Goal: Communication & Community: Answer question/provide support

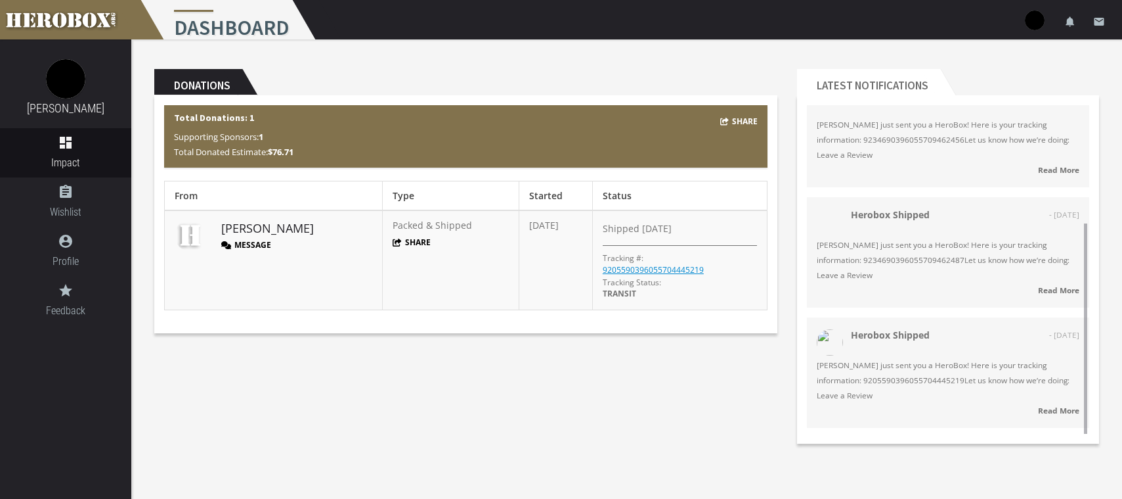
scroll to position [159, 0]
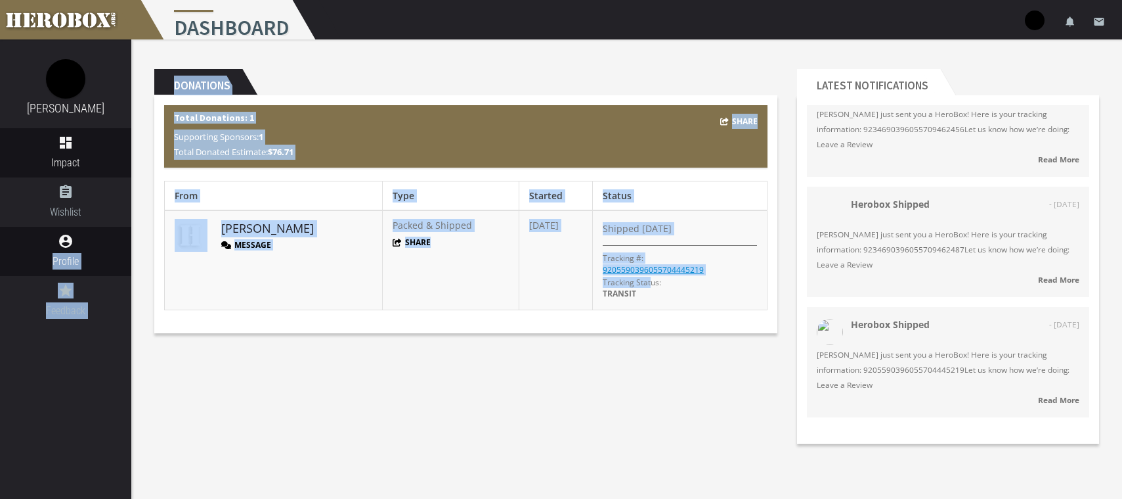
drag, startPoint x: 651, startPoint y: 295, endPoint x: 35, endPoint y: 249, distance: 617.8
click at [35, 249] on div "eric gallardo dashboard Impact assignment Wishlist account_circle Profile grade…" at bounding box center [561, 228] width 1122 height 457
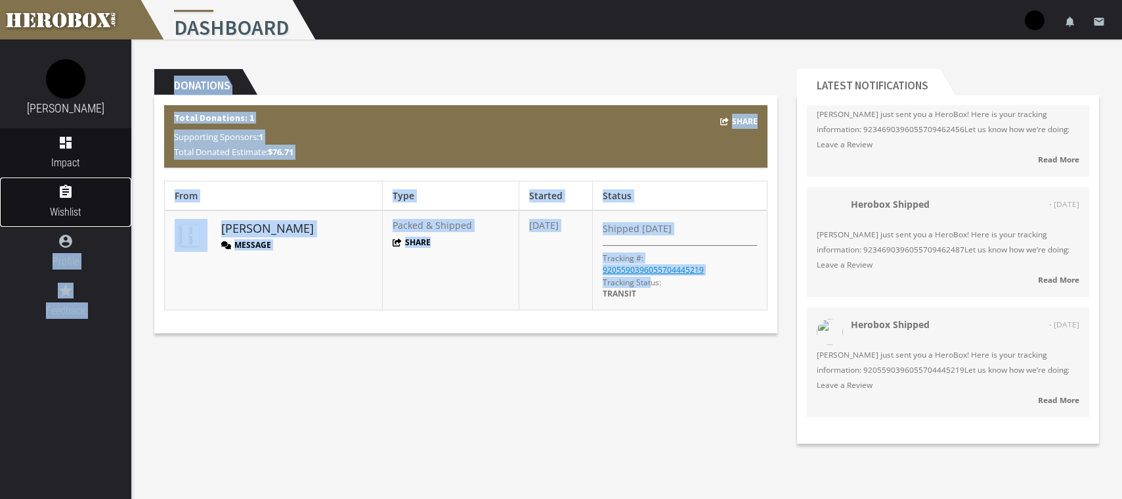
click at [65, 183] on link "assignment Wishlist" at bounding box center [65, 201] width 131 height 49
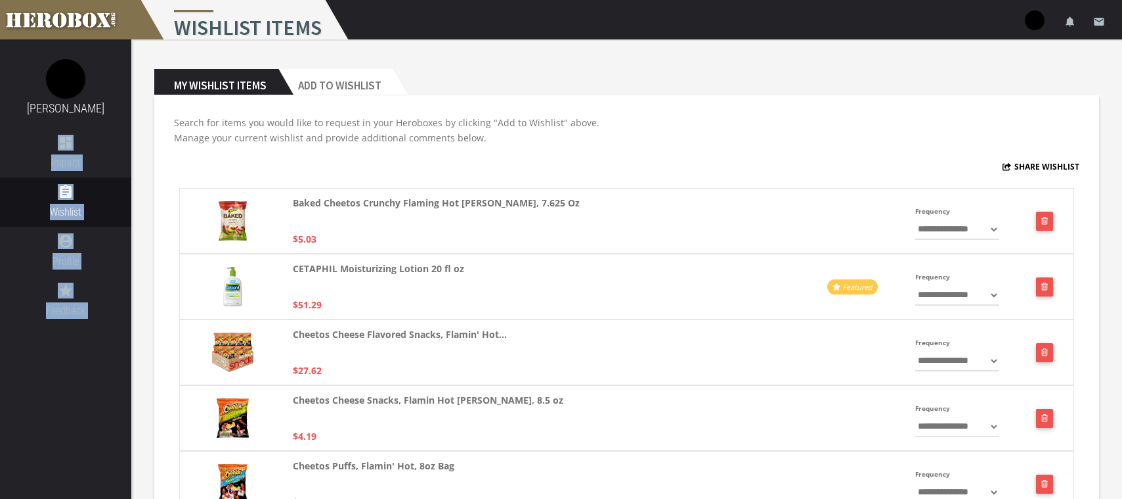
click at [689, 378] on div "**********" at bounding box center [626, 352] width 895 height 66
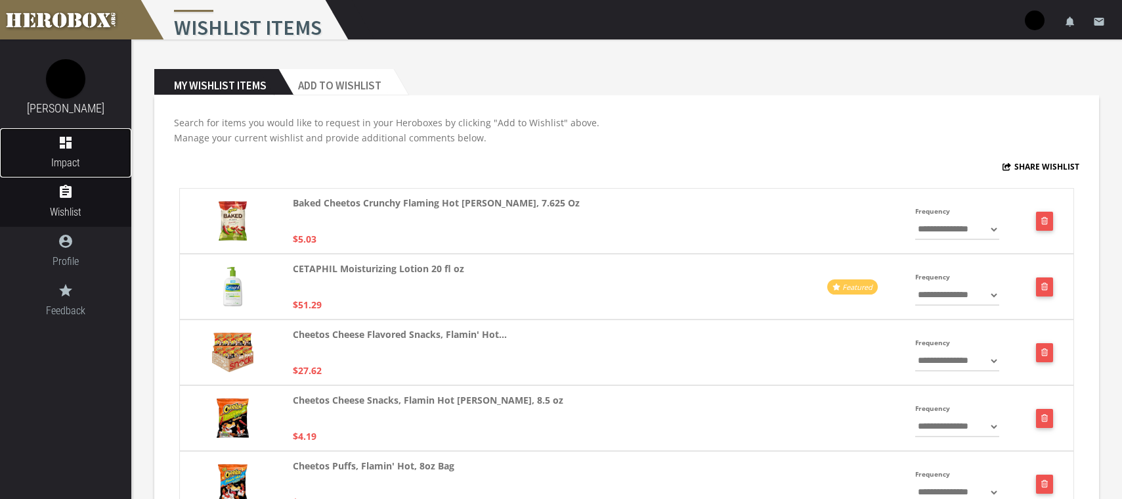
click at [85, 158] on span "Impact" at bounding box center [65, 162] width 131 height 16
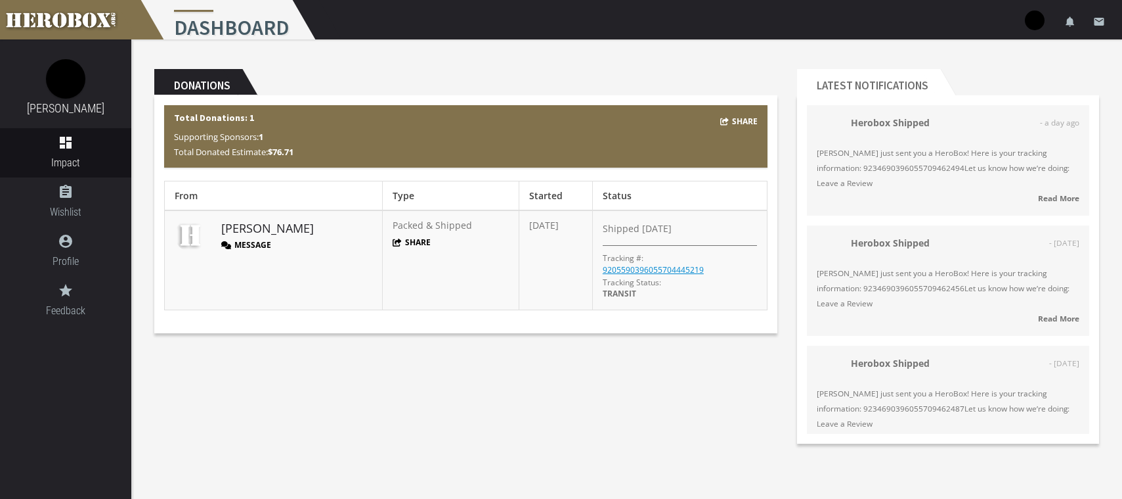
click at [270, 87] on header "Donations" at bounding box center [465, 82] width 623 height 26
click at [1107, 24] on link "email" at bounding box center [1099, 19] width 26 height 39
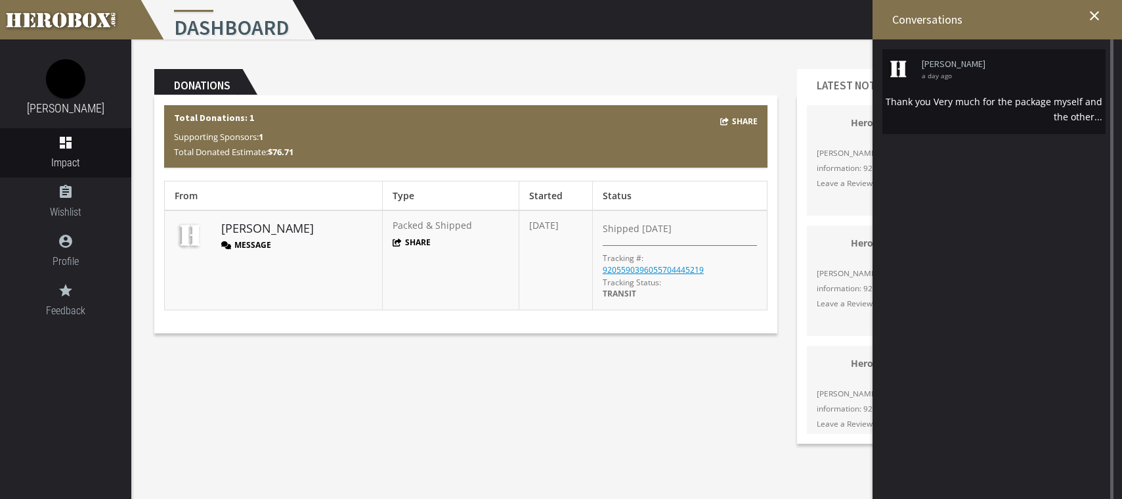
click at [1073, 107] on div "Thank you Very much for the package myself and the other..." at bounding box center [994, 109] width 217 height 30
